Goal: Check status

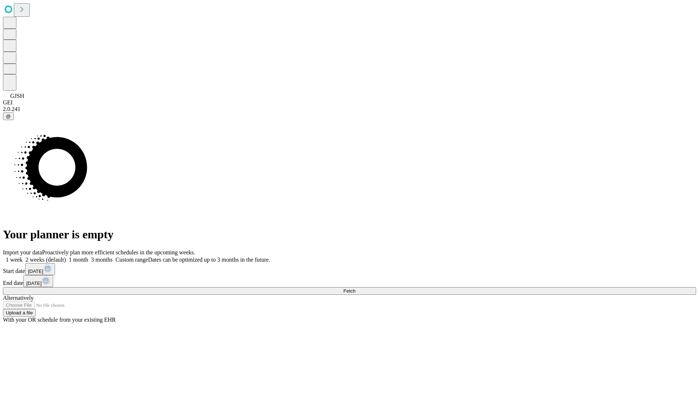
click at [355, 288] on span "Fetch" at bounding box center [349, 290] width 12 height 5
